Goal: Task Accomplishment & Management: Complete application form

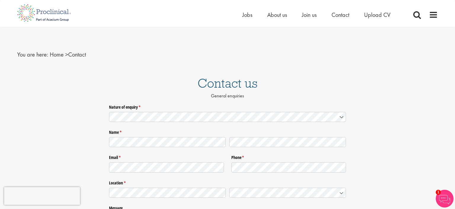
click at [342, 117] on icon at bounding box center [341, 117] width 3 height 1
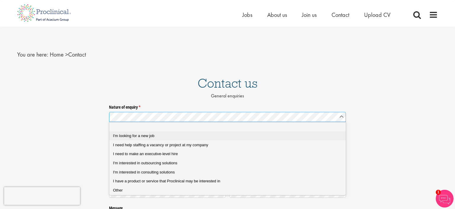
click at [118, 135] on span "I'm looking for a new job" at bounding box center [133, 136] width 41 height 4
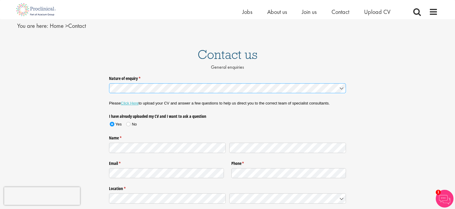
scroll to position [31, 0]
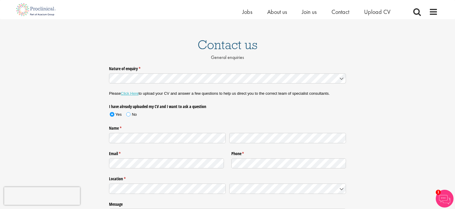
click at [129, 114] on span at bounding box center [128, 114] width 4 height 4
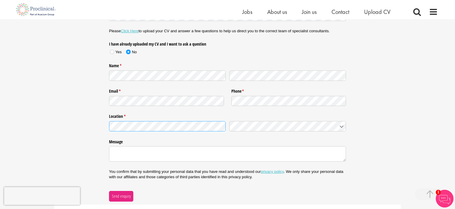
click at [343, 125] on icon at bounding box center [341, 126] width 5 height 5
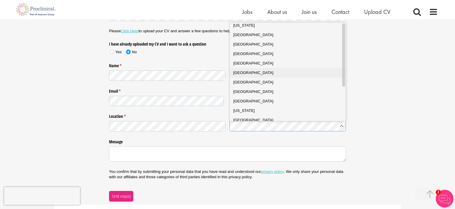
scroll to position [0, 0]
click at [249, 57] on div "[GEOGRAPHIC_DATA]" at bounding box center [287, 56] width 109 height 6
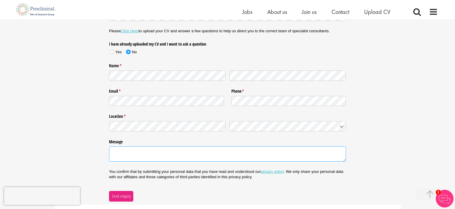
click at [120, 151] on textarea "Message" at bounding box center [227, 153] width 237 height 15
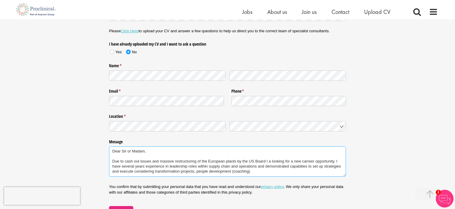
click at [152, 161] on textarea "Dear Sir or Madam, Due to cash out issues and massive restructuring of the Euro…" at bounding box center [227, 161] width 237 height 31
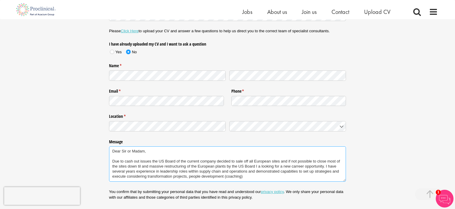
click at [139, 161] on textarea "Dear Sir or Madam, Due to cash out issues the US Board of the current company d…" at bounding box center [227, 164] width 237 height 36
click at [273, 162] on textarea "Dear Sir or Madam, Due to cash issues the US Board of the current company decid…" at bounding box center [227, 164] width 237 height 36
click at [309, 162] on textarea "Dear Sir or Madam, Due to cash issues the US Board of the current company decid…" at bounding box center [227, 164] width 237 height 36
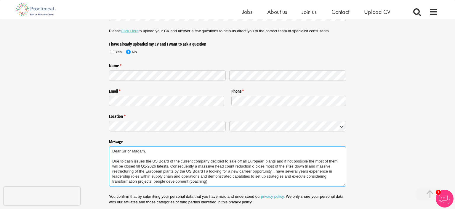
drag, startPoint x: 170, startPoint y: 166, endPoint x: 272, endPoint y: 172, distance: 101.8
click at [272, 172] on textarea "Dear Sir or Madam, Due to cash issues the US Board of the current company decid…" at bounding box center [227, 166] width 237 height 40
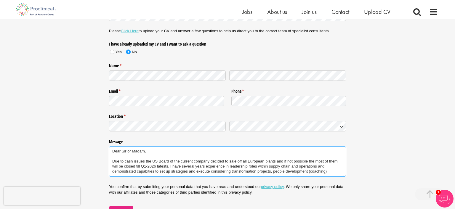
click at [318, 169] on textarea "Dear Sir or Madam, Due to cash issues the US Board of the current company decid…" at bounding box center [227, 161] width 237 height 31
click at [160, 171] on textarea "Dear Sir or Madam, Due to cash issues the US Board of the current company decid…" at bounding box center [227, 161] width 237 height 31
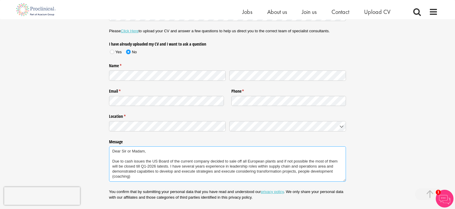
click at [214, 171] on textarea "Dear Sir or Madam, Due to cash issues the US Board of the current company decid…" at bounding box center [227, 164] width 237 height 36
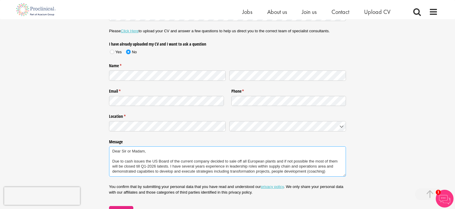
click at [328, 172] on textarea "Dear Sir or Madam, Due to cash issues the US Board of the current company decid…" at bounding box center [227, 161] width 237 height 31
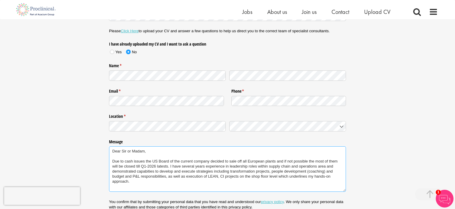
scroll to position [2, 0]
click at [168, 165] on textarea "Dear Sir or Madam, Due to cash issues the US Board of the current company decid…" at bounding box center [227, 169] width 237 height 46
click at [118, 163] on textarea "Dear Sir or Madam, Due to cash issues the US Board of the current company decid…" at bounding box center [227, 169] width 237 height 46
click at [161, 167] on textarea "Dear Sir or Madam, Due to cash issues the US Board of the current company decid…" at bounding box center [227, 169] width 237 height 46
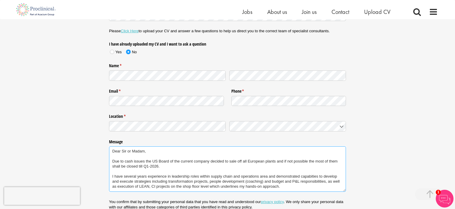
click at [288, 186] on textarea "Dear Sir or Madam, Due to cash issues the US Board of the current company decid…" at bounding box center [227, 169] width 237 height 46
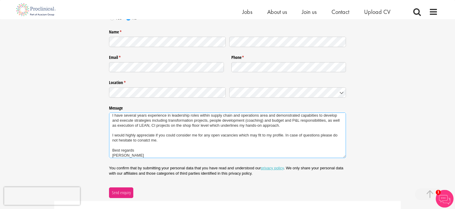
scroll to position [94, 0]
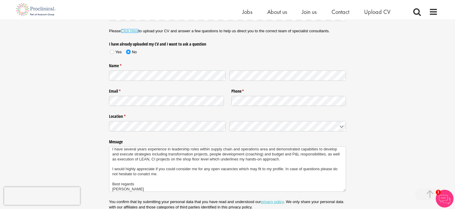
type textarea "Dear Sir or Madam, Due to cash issues the US Board of the current company decid…"
click at [129, 30] on link "Click Here" at bounding box center [130, 31] width 18 height 4
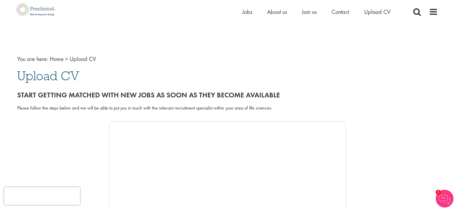
scroll to position [31, 0]
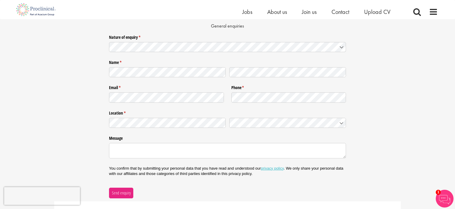
scroll to position [31, 0]
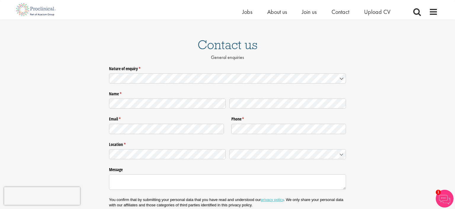
click at [341, 79] on icon at bounding box center [341, 78] width 3 height 1
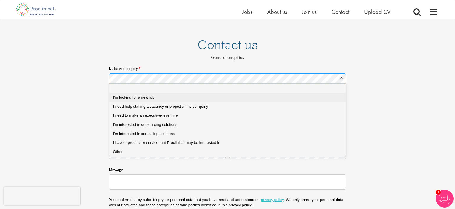
click at [145, 97] on span "I'm looking for a new job" at bounding box center [133, 97] width 41 height 4
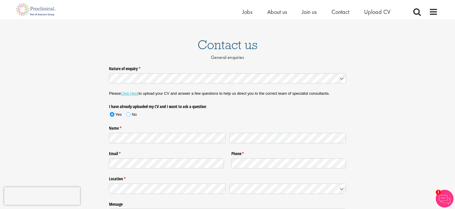
click at [131, 114] on span at bounding box center [128, 114] width 9 height 9
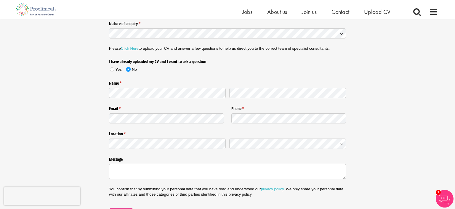
scroll to position [62, 0]
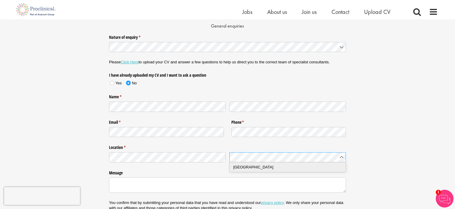
click at [233, 166] on li "Germany" at bounding box center [288, 167] width 116 height 9
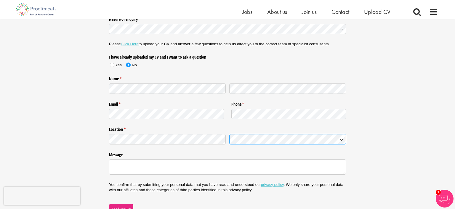
scroll to position [94, 0]
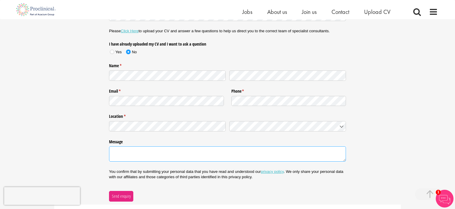
click at [141, 151] on textarea "Message" at bounding box center [227, 153] width 237 height 15
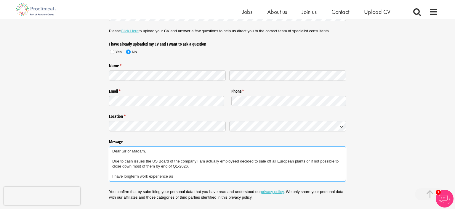
click at [140, 176] on textarea "Dear Sir or Madam, Due to cash issues the US Board of the company I am actually…" at bounding box center [227, 164] width 237 height 36
click at [183, 175] on textarea "Dear Sir or Madam, Due to cash issues the US Board of the company I am actually…" at bounding box center [227, 164] width 237 height 36
click at [198, 182] on div "Message Dear Sir or Madam, Due to cash issues the US Board of the company I am …" at bounding box center [227, 160] width 237 height 47
click at [244, 175] on textarea "Dear Sir or Madam, Due to cash issues the US Board of the company I am actually…" at bounding box center [227, 164] width 237 height 36
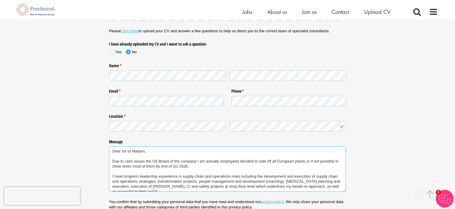
scroll to position [2, 0]
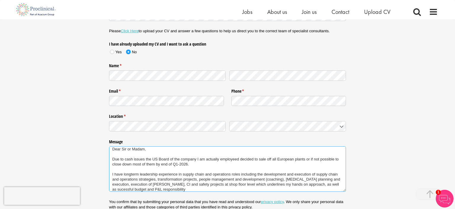
drag, startPoint x: 304, startPoint y: 184, endPoint x: 320, endPoint y: 184, distance: 15.7
click at [320, 184] on textarea "Dear Sir or Madam, Due to cash issues the US Board of the company I am actually…" at bounding box center [227, 169] width 237 height 46
click at [150, 190] on textarea "Dear Sir or Madam, Due to cash issues the US Board of the company I am actually…" at bounding box center [227, 169] width 237 height 46
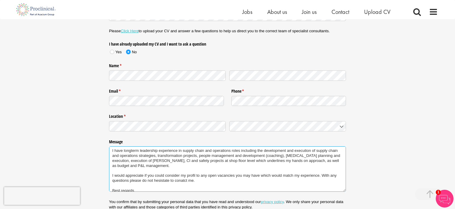
scroll to position [35, 0]
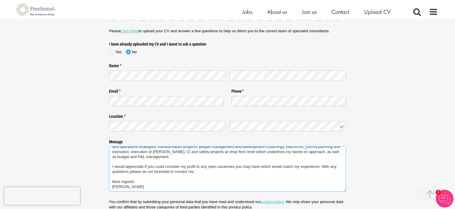
drag, startPoint x: 112, startPoint y: 150, endPoint x: 149, endPoint y: 191, distance: 55.6
click at [149, 191] on textarea "Dear Sir or Madam, Due to cash issues the US Board of the company I am actually…" at bounding box center [227, 169] width 237 height 46
type textarea "Dear Sir or Madam, Due to cash issues the US Board of the company I am actually…"
click at [372, 184] on div "Nature of enquiry * (required) Please Click Here to upload your CV and answer a…" at bounding box center [227, 116] width 455 height 231
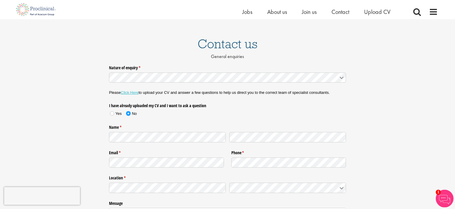
scroll to position [31, 0]
click at [129, 94] on link "Click Here" at bounding box center [130, 93] width 18 height 4
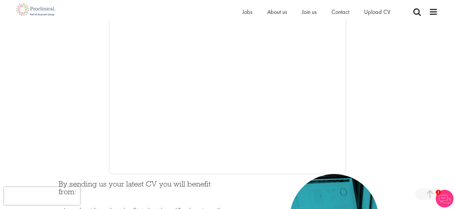
scroll to position [156, 0]
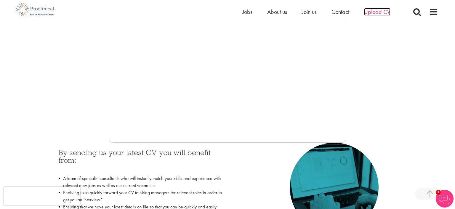
click at [373, 12] on span "Upload CV" at bounding box center [377, 12] width 26 height 8
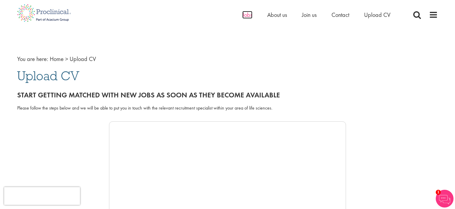
click at [248, 16] on span "Jobs" at bounding box center [247, 15] width 10 height 8
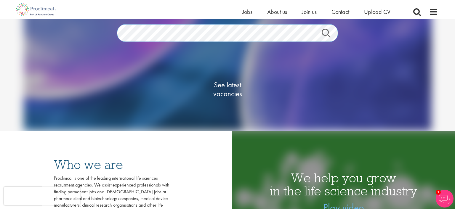
scroll to position [83, 0]
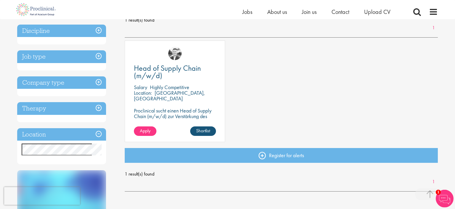
scroll to position [62, 0]
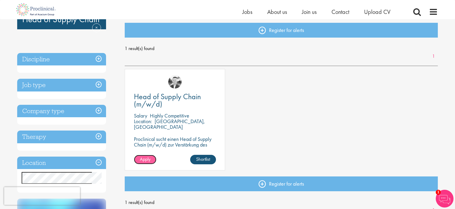
click at [143, 162] on span "Apply" at bounding box center [145, 159] width 11 height 6
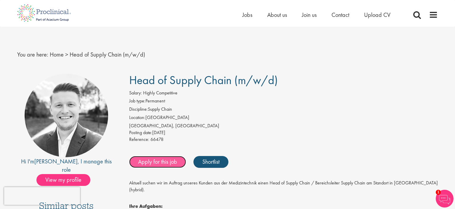
click at [167, 164] on link "Apply for this job" at bounding box center [157, 162] width 57 height 12
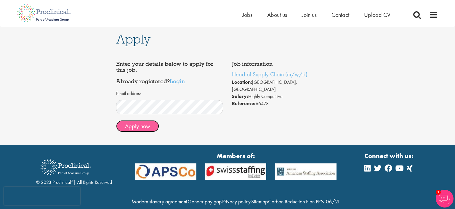
click at [131, 127] on button "Apply now" at bounding box center [137, 126] width 43 height 12
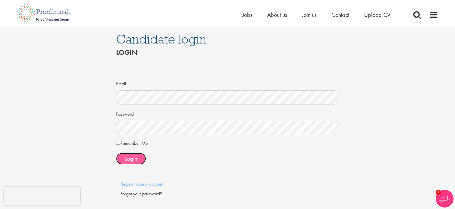
click at [134, 158] on span "Login" at bounding box center [131, 159] width 12 height 8
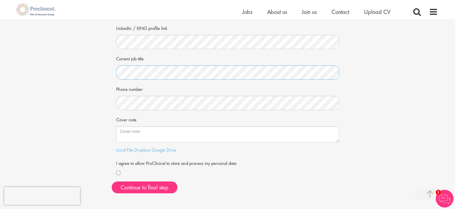
scroll to position [94, 0]
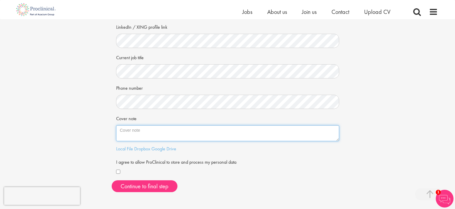
click at [159, 134] on textarea "Cover note" at bounding box center [227, 133] width 223 height 16
click at [144, 129] on textarea "Cover note" at bounding box center [227, 133] width 223 height 16
paste textarea "Dear Sir or Madam, The major requirements and responsibilities which you have d…"
type textarea "Dear Sir or Madam, The major requirements and responsibilities which you have d…"
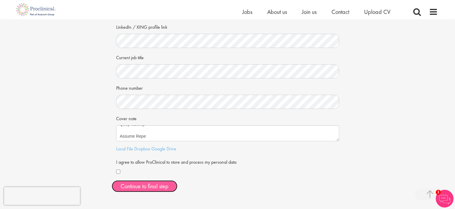
click at [137, 186] on button "Continue to final step" at bounding box center [145, 186] width 66 height 12
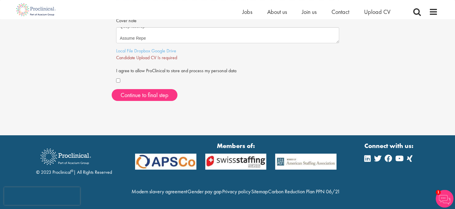
scroll to position [204, 0]
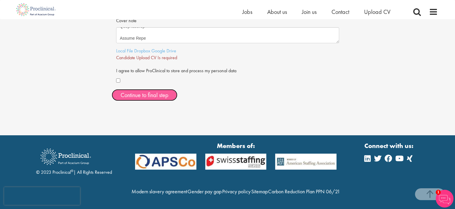
click at [159, 91] on span "Continue to final step" at bounding box center [145, 95] width 48 height 8
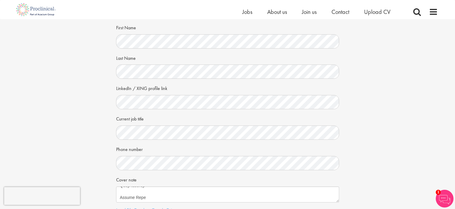
scroll to position [0, 0]
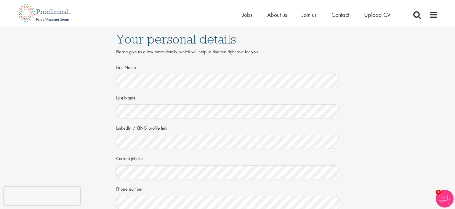
click at [377, 98] on div "Your personal details Please give us a few more details, which will help us fin…" at bounding box center [228, 166] width 464 height 278
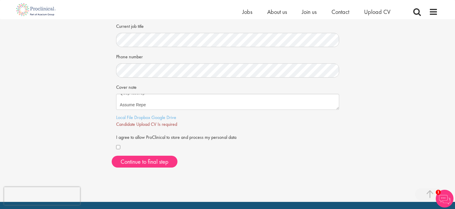
scroll to position [156, 0]
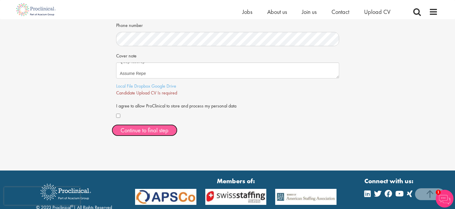
click at [169, 132] on button "Continue to final step" at bounding box center [145, 130] width 66 height 12
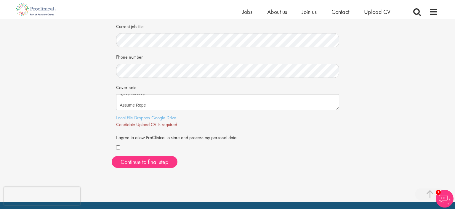
scroll to position [125, 0]
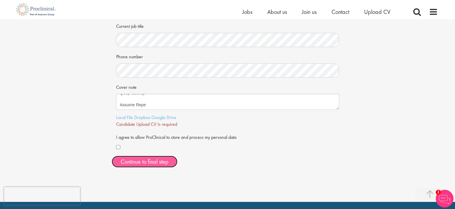
click at [159, 163] on span "Continue to final step" at bounding box center [145, 162] width 48 height 8
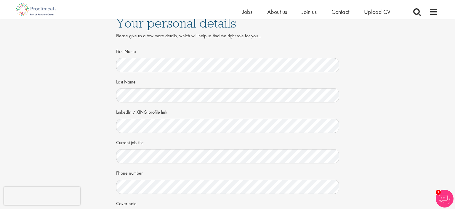
scroll to position [0, 0]
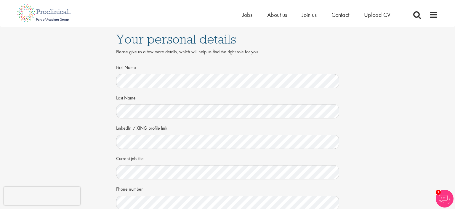
click at [420, 116] on div "Your personal details Please give us a few more details, which will help us fin…" at bounding box center [228, 166] width 464 height 278
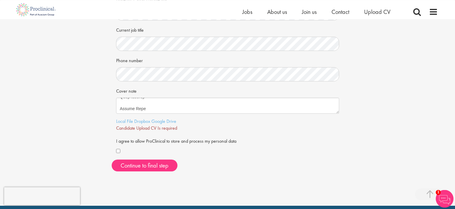
scroll to position [125, 0]
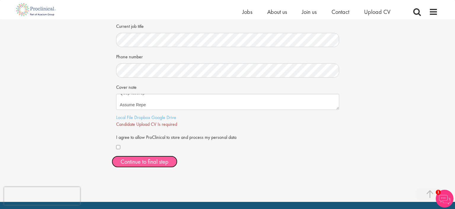
click at [159, 161] on span "Continue to final step" at bounding box center [145, 162] width 48 height 8
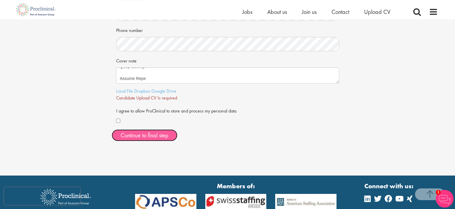
scroll to position [156, 0]
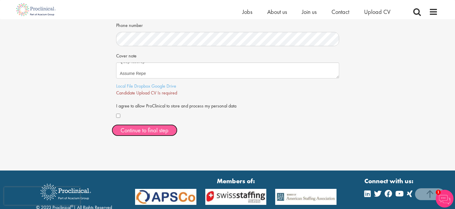
click at [158, 131] on span "Continue to final step" at bounding box center [145, 130] width 48 height 8
click at [158, 132] on span "Continue to final step" at bounding box center [145, 130] width 48 height 8
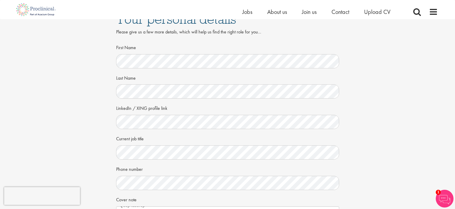
scroll to position [0, 0]
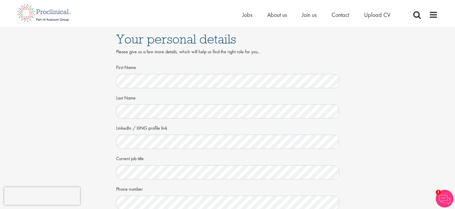
click at [389, 166] on div "Your personal details Please give us a few more details, which will help us fin…" at bounding box center [228, 166] width 464 height 278
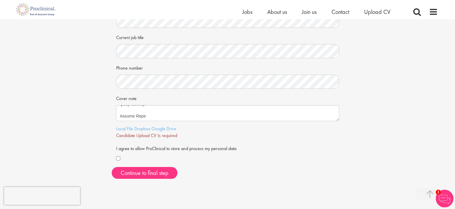
scroll to position [125, 0]
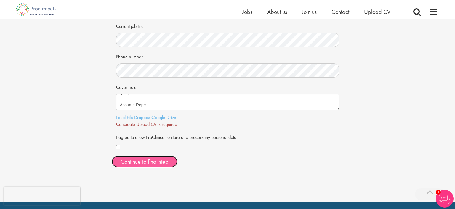
click at [156, 161] on span "Continue to final step" at bounding box center [145, 162] width 48 height 8
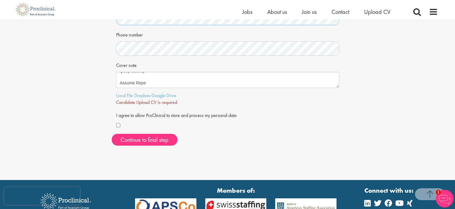
scroll to position [156, 0]
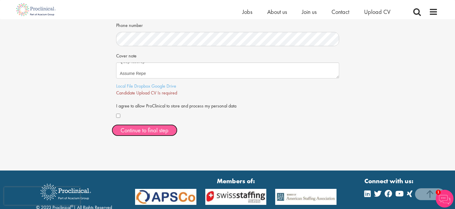
click at [158, 129] on span "Continue to final step" at bounding box center [145, 130] width 48 height 8
click at [143, 131] on span "Continue to final step" at bounding box center [145, 130] width 48 height 8
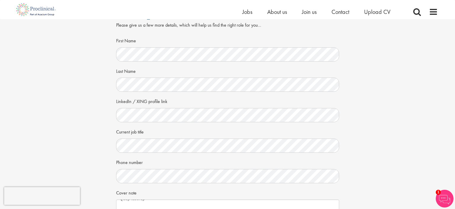
scroll to position [0, 0]
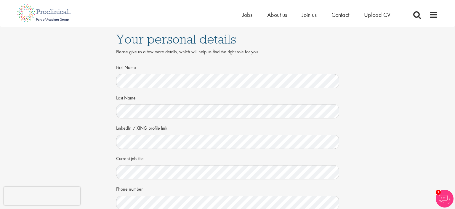
click at [363, 129] on div "Your personal details Please give us a few more details, which will help us fin…" at bounding box center [228, 166] width 464 height 278
click at [384, 151] on div "Your personal details Please give us a few more details, which will help us fin…" at bounding box center [228, 166] width 464 height 278
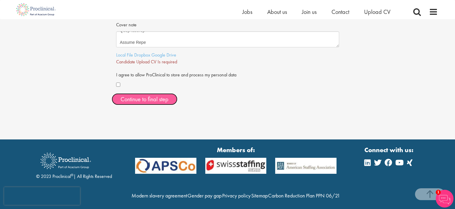
click at [139, 100] on span "Continue to final step" at bounding box center [145, 99] width 48 height 8
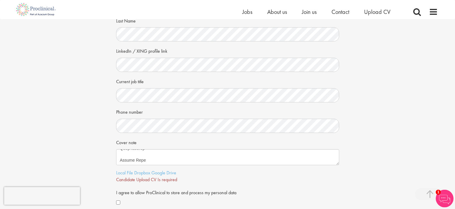
scroll to position [125, 0]
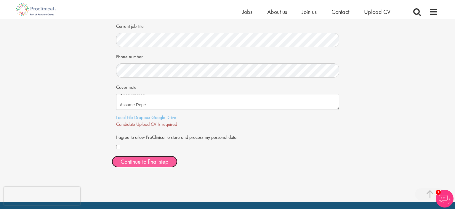
click at [134, 161] on span "Continue to final step" at bounding box center [145, 162] width 48 height 8
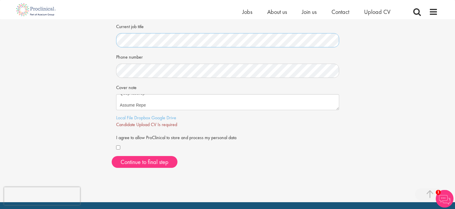
scroll to position [156, 0]
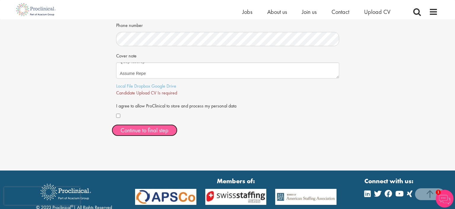
click at [156, 133] on span "Continue to final step" at bounding box center [145, 130] width 48 height 8
click at [163, 128] on span "Continue to final step" at bounding box center [145, 130] width 48 height 8
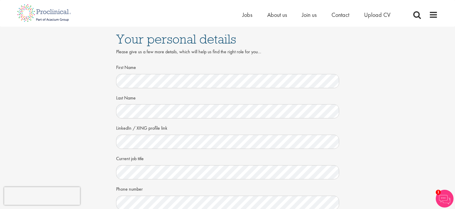
scroll to position [62, 0]
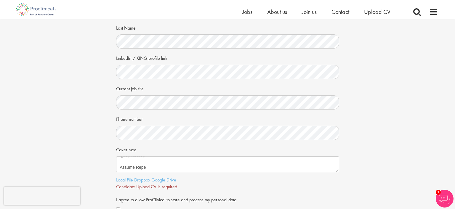
click at [70, 152] on div "Your personal details Please give us a few more details, which will help us fin…" at bounding box center [228, 96] width 464 height 278
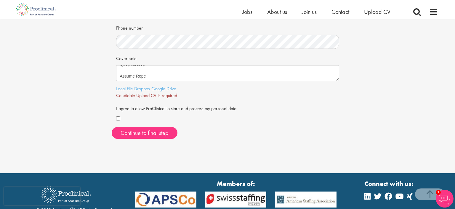
scroll to position [156, 0]
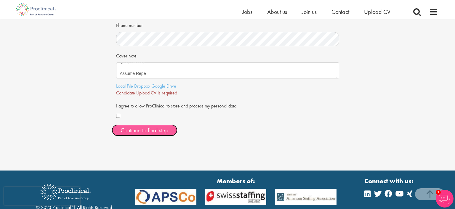
click at [149, 133] on span "Continue to final step" at bounding box center [145, 130] width 48 height 8
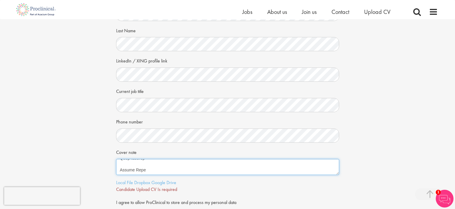
click at [149, 159] on textarea "Cover note" at bounding box center [227, 167] width 223 height 16
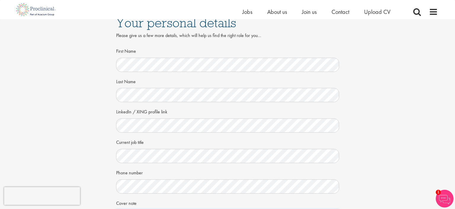
scroll to position [0, 0]
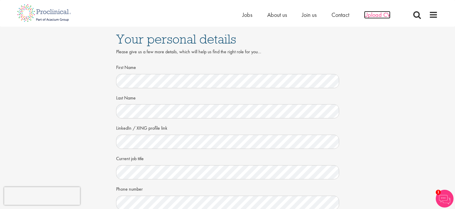
click at [372, 16] on span "Upload CV" at bounding box center [377, 15] width 26 height 8
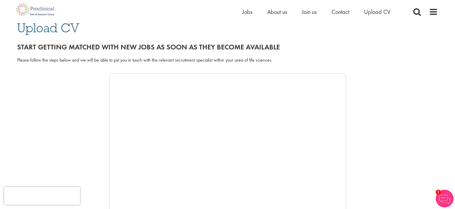
scroll to position [31, 0]
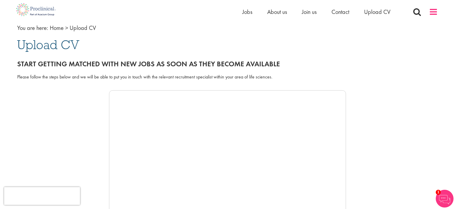
click at [434, 15] on span at bounding box center [433, 11] width 9 height 9
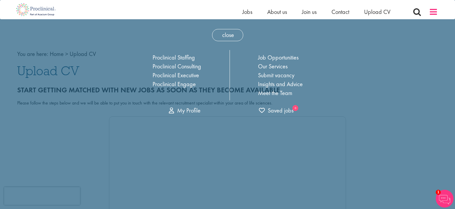
scroll to position [0, 0]
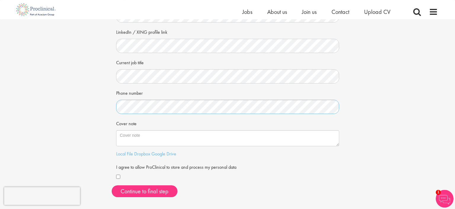
scroll to position [103, 0]
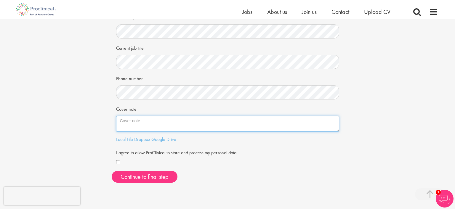
click at [137, 121] on textarea "Cover note" at bounding box center [227, 124] width 223 height 16
click at [133, 119] on textarea "Cover note" at bounding box center [227, 124] width 223 height 16
paste textarea "Dear Sir or Madam, The major requirements and responsibilities which you have d…"
type textarea "Dear Sir or Madam, The major requirements and responsibilities which you have d…"
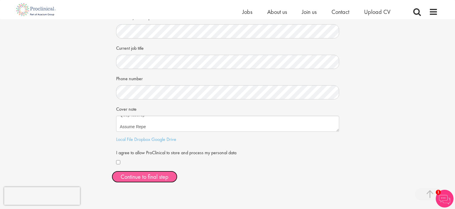
click at [150, 179] on button "Continue to final step" at bounding box center [145, 177] width 66 height 12
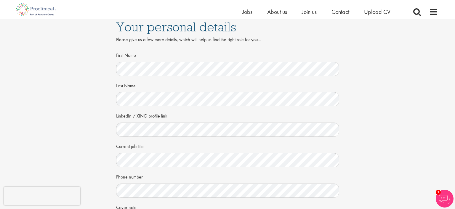
scroll to position [0, 0]
